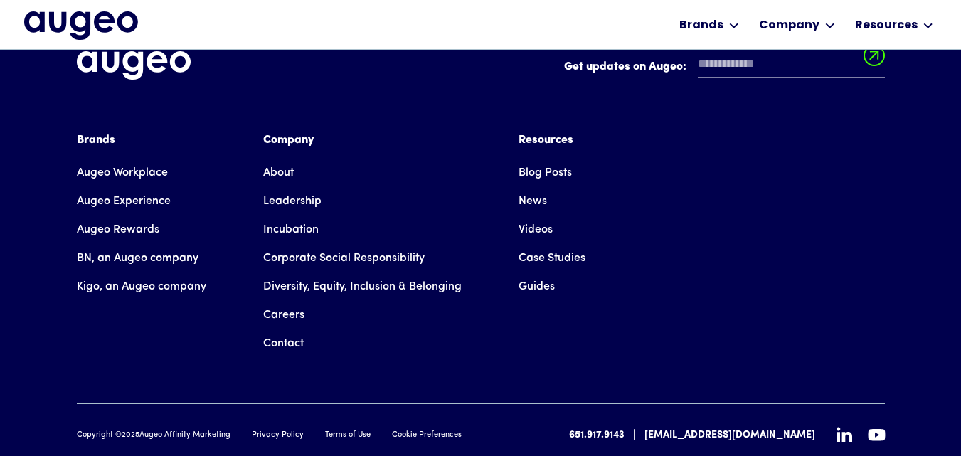
scroll to position [3275, 0]
click at [283, 329] on link "Contact" at bounding box center [283, 343] width 41 height 28
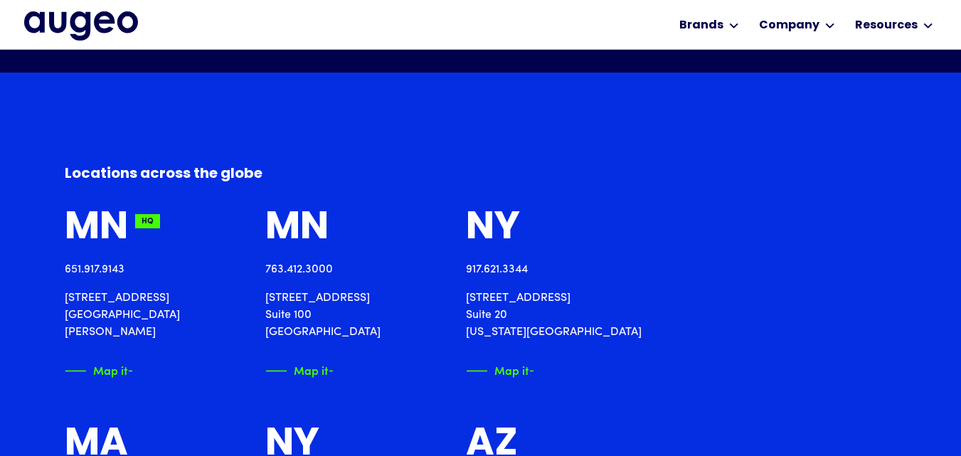
scroll to position [1434, 0]
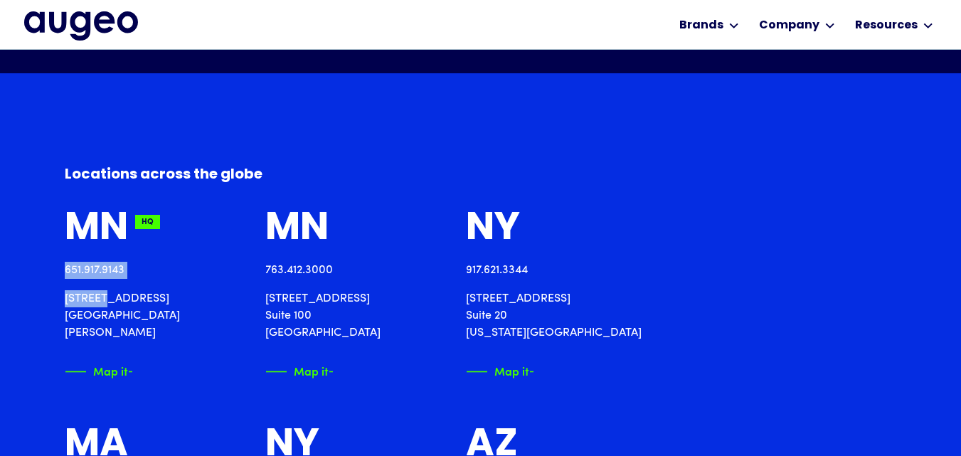
drag, startPoint x: 46, startPoint y: 271, endPoint x: 104, endPoint y: 289, distance: 61.0
drag, startPoint x: 60, startPoint y: 300, endPoint x: 178, endPoint y: 290, distance: 117.8
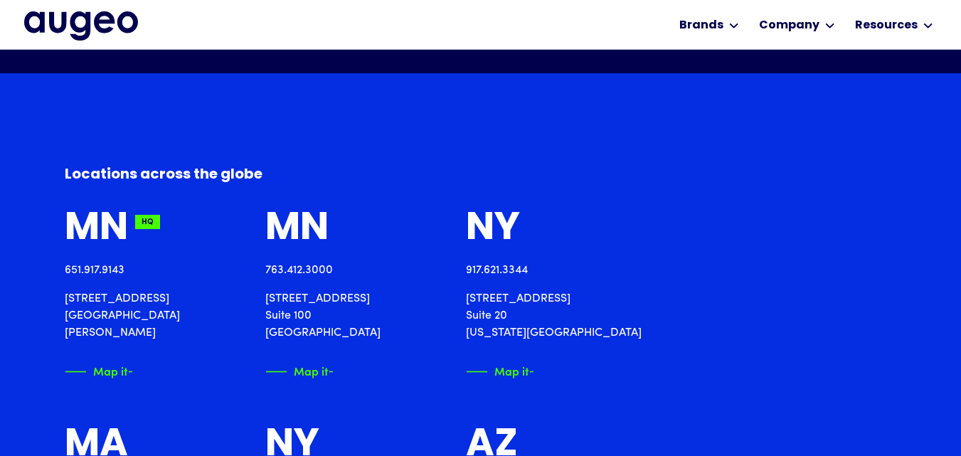
copy p "[STREET_ADDRESS]"
drag, startPoint x: 63, startPoint y: 316, endPoint x: 104, endPoint y: 320, distance: 40.8
copy p "St. [PERSON_NAME]"
click at [139, 317] on p "[STREET_ADDRESS][PERSON_NAME]" at bounding box center [148, 315] width 167 height 51
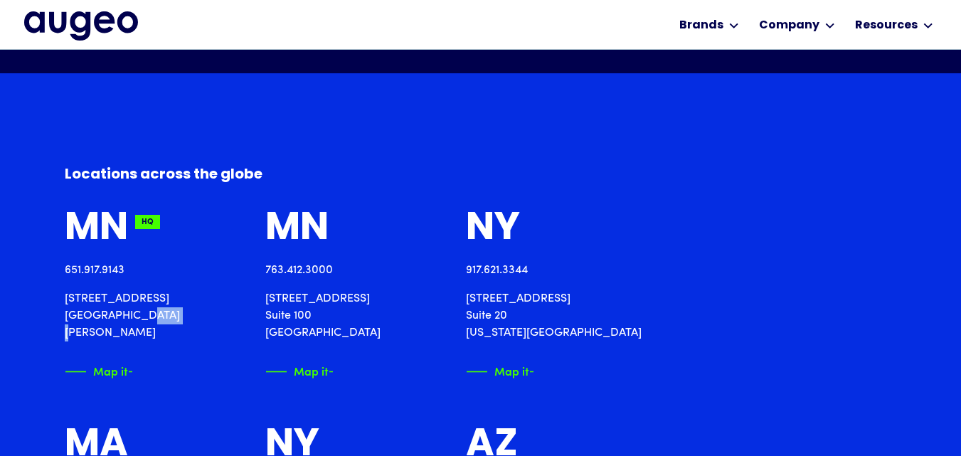
click at [139, 317] on p "[STREET_ADDRESS][PERSON_NAME]" at bounding box center [148, 315] width 167 height 51
copy p "55114"
